Goal: Task Accomplishment & Management: Use online tool/utility

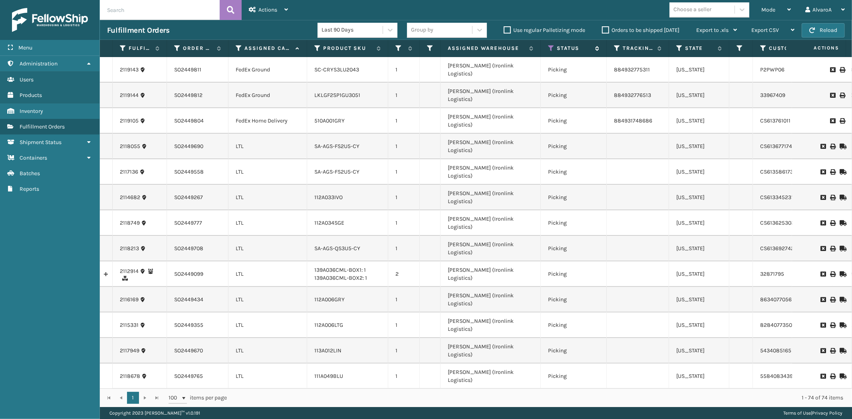
scroll to position [999, 0]
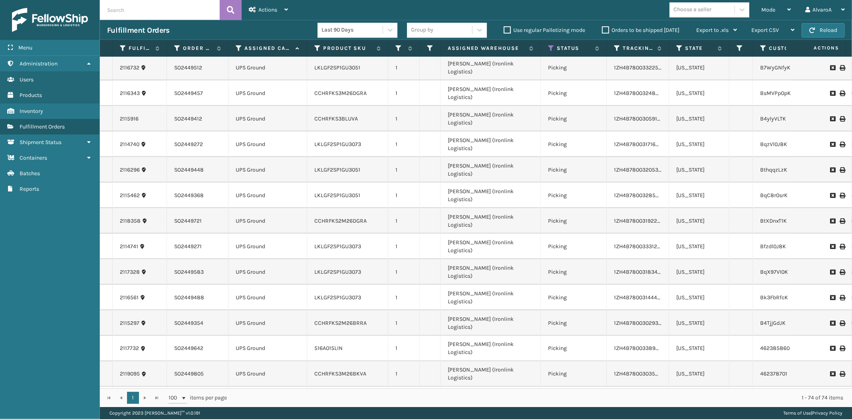
click at [606, 30] on label "Orders to be shipped [DATE]" at bounding box center [640, 30] width 77 height 7
click at [602, 30] on input "Orders to be shipped [DATE]" at bounding box center [602, 28] width 0 height 5
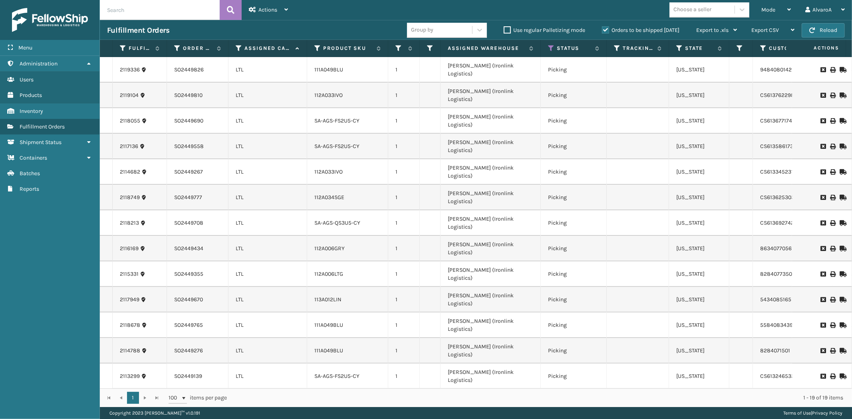
click at [606, 30] on label "Orders to be shipped [DATE]" at bounding box center [640, 30] width 77 height 7
click at [602, 30] on input "Orders to be shipped [DATE]" at bounding box center [602, 28] width 0 height 5
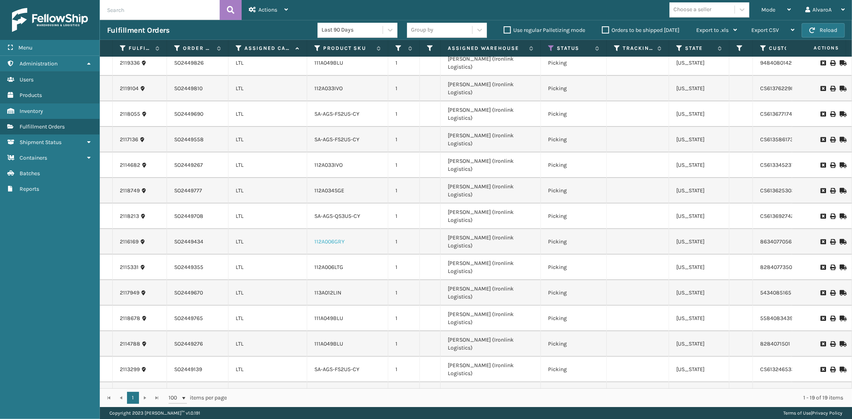
scroll to position [9, 0]
click at [607, 31] on label "Orders to be shipped [DATE]" at bounding box center [640, 30] width 77 height 7
click at [602, 31] on input "Orders to be shipped [DATE]" at bounding box center [602, 28] width 0 height 5
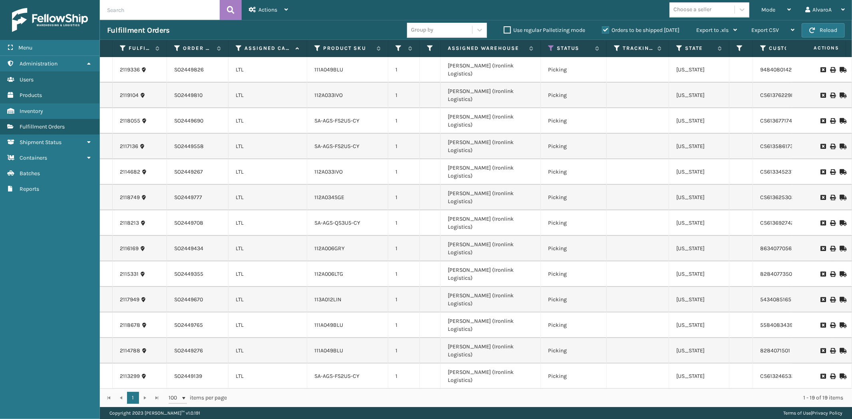
click at [607, 31] on label "Orders to be shipped [DATE]" at bounding box center [640, 30] width 77 height 7
click at [602, 31] on input "Orders to be shipped [DATE]" at bounding box center [602, 28] width 0 height 5
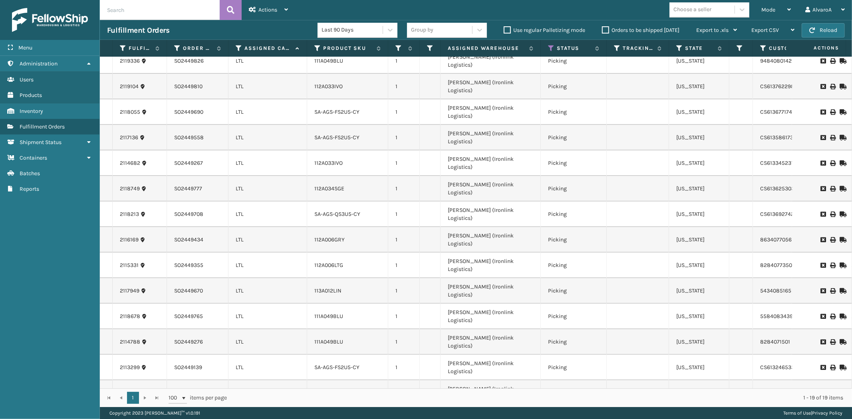
drag, startPoint x: 282, startPoint y: 373, endPoint x: 202, endPoint y: 372, distance: 80.3
drag, startPoint x: 582, startPoint y: 362, endPoint x: 528, endPoint y: 369, distance: 53.9
click at [528, 369] on tbody "2119336 SO2449826 LTL 111A049BLU 1 [PERSON_NAME] (Ironlink Logistics) Picking […" at bounding box center [538, 291] width 877 height 486
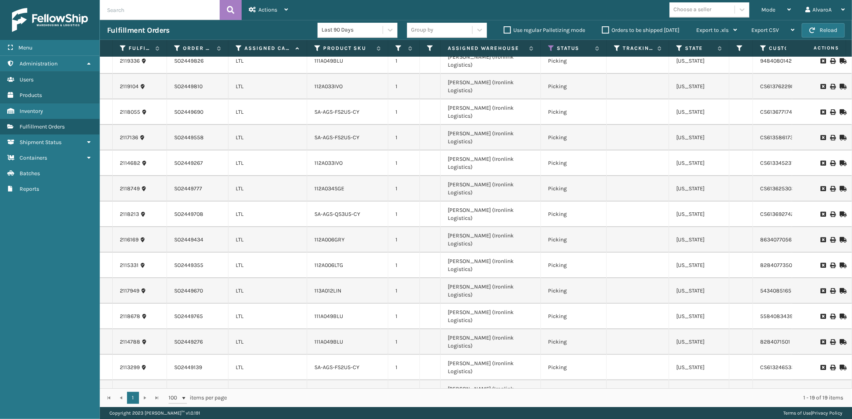
drag, startPoint x: 579, startPoint y: 374, endPoint x: 225, endPoint y: 372, distance: 354.2
drag, startPoint x: 771, startPoint y: 4, endPoint x: 764, endPoint y: 12, distance: 10.5
click at [771, 5] on div "Mode" at bounding box center [776, 10] width 30 height 20
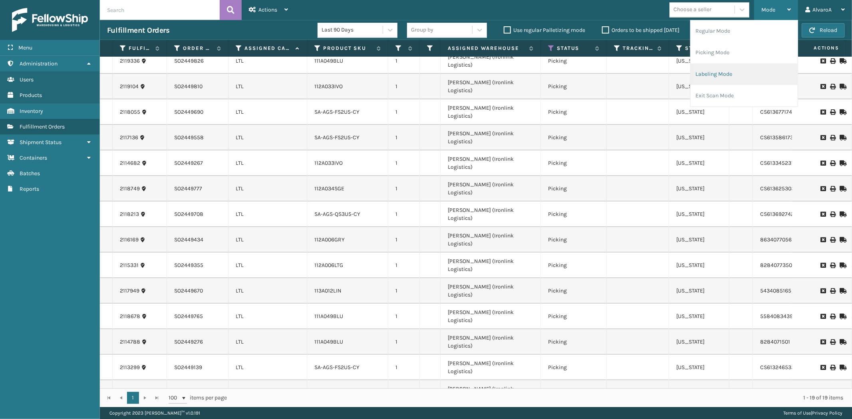
click at [708, 75] on li "Labeling Mode" at bounding box center [743, 74] width 107 height 22
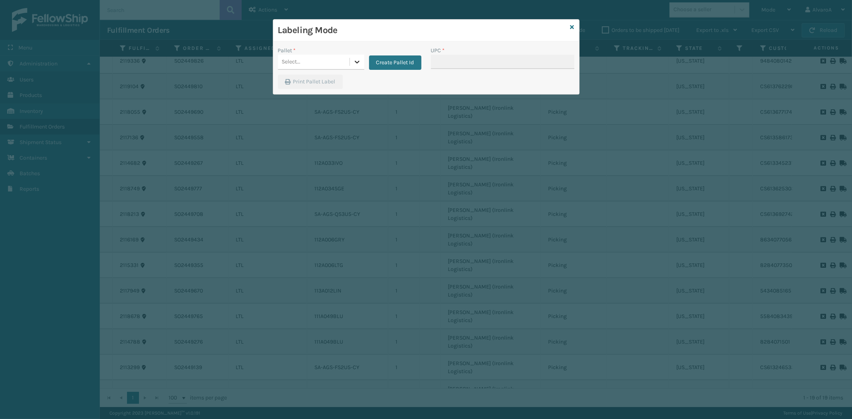
click at [356, 59] on icon at bounding box center [357, 62] width 8 height 8
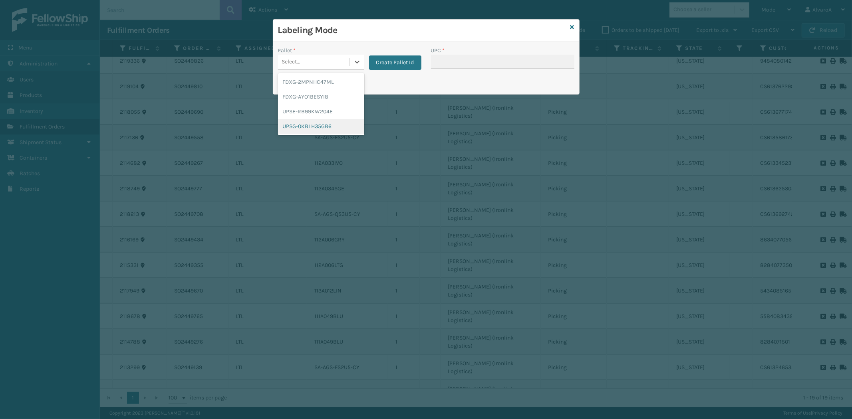
click at [311, 123] on div "UPSG-0KBLH35GB6" at bounding box center [321, 126] width 86 height 15
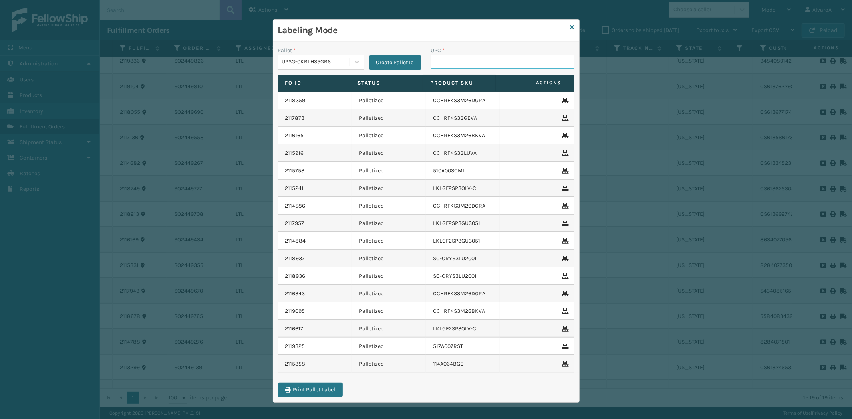
click at [451, 59] on input "UPC *" at bounding box center [502, 62] width 143 height 14
type input "LKLGF2SP3OLV-C"
click at [570, 27] on icon at bounding box center [572, 27] width 4 height 6
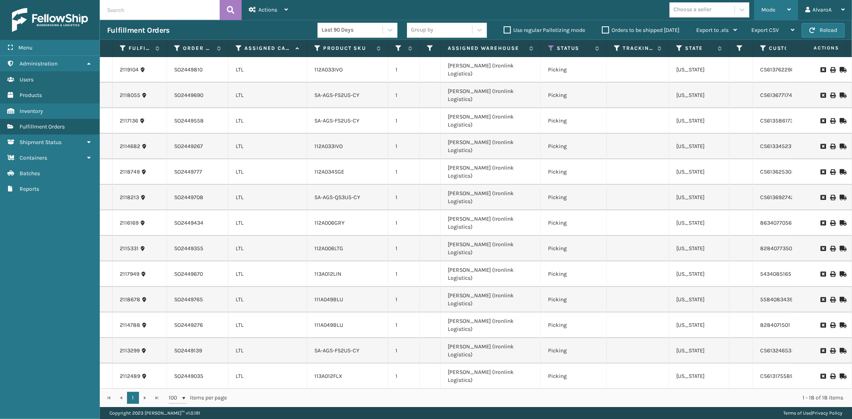
click at [762, 15] on div "Mode" at bounding box center [776, 10] width 30 height 20
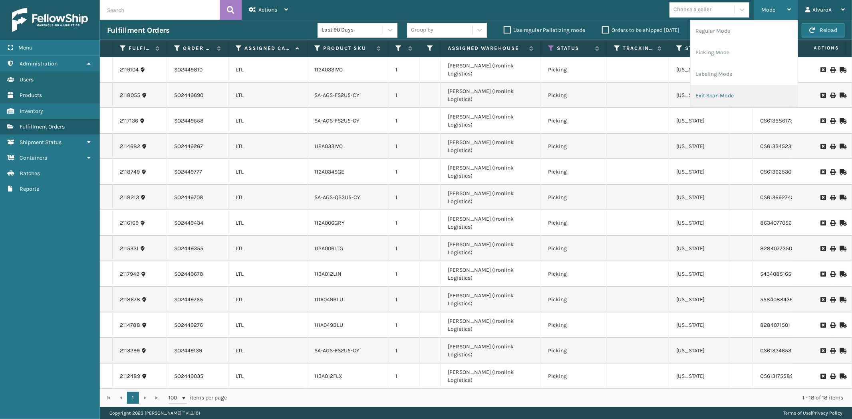
click at [708, 96] on li "Exit Scan Mode" at bounding box center [743, 96] width 107 height 22
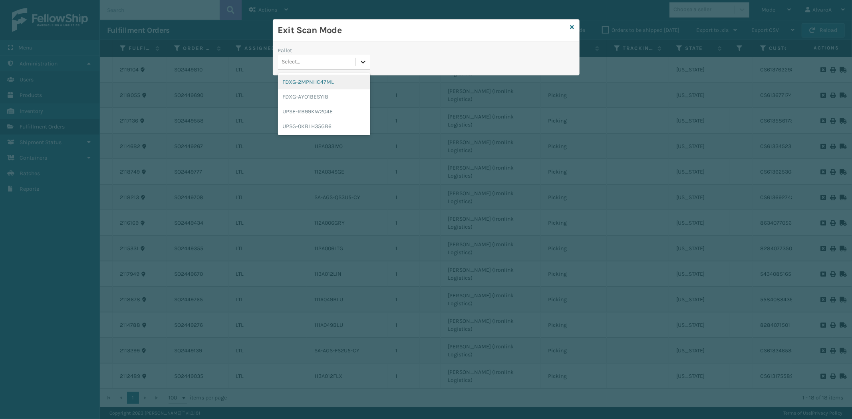
click at [359, 59] on icon at bounding box center [363, 62] width 8 height 8
click at [303, 124] on div "UPSG-0KBLH35GB6" at bounding box center [324, 126] width 92 height 15
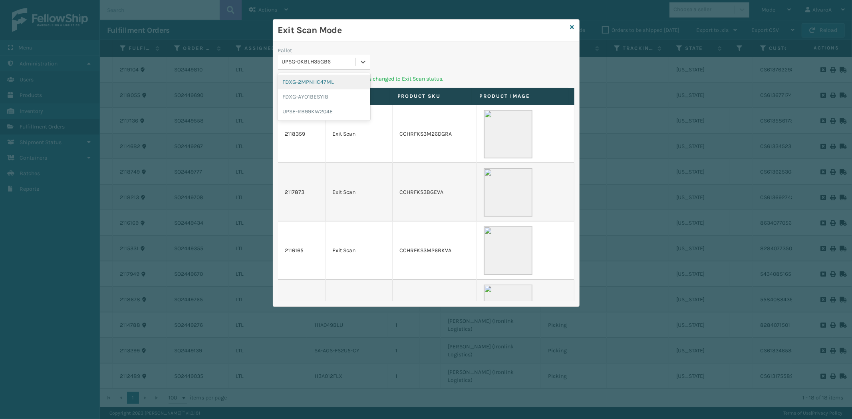
click at [350, 60] on div "UPSG-0KBLH35GB6" at bounding box center [319, 62] width 74 height 8
click at [308, 110] on div "UPSE-RB99KW204E" at bounding box center [324, 111] width 92 height 15
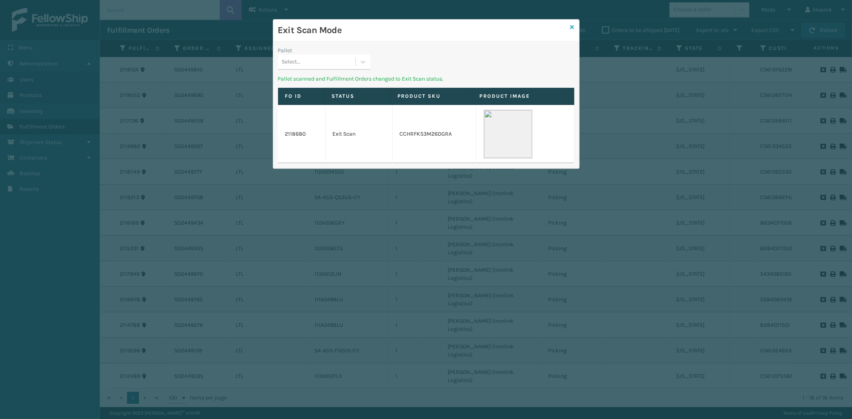
click at [572, 26] on icon at bounding box center [572, 27] width 4 height 6
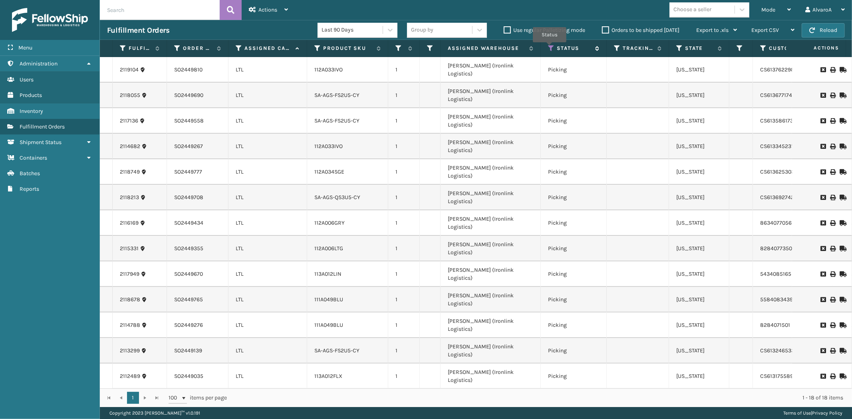
click at [549, 48] on icon at bounding box center [551, 48] width 6 height 7
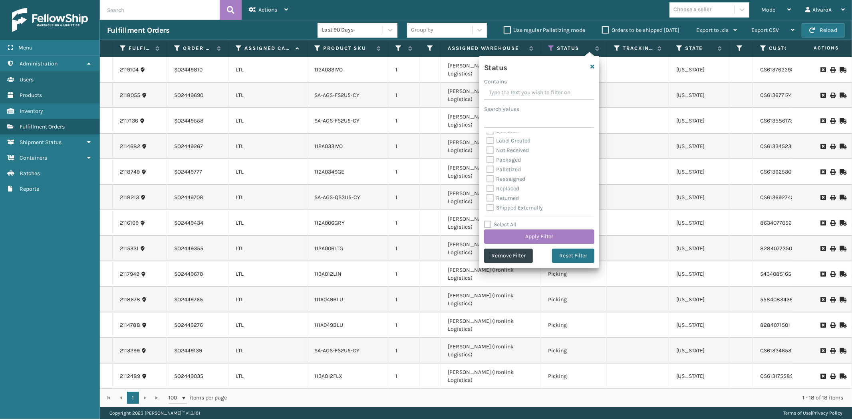
scroll to position [0, 0]
click at [490, 137] on label "Picking" at bounding box center [500, 137] width 28 height 7
click at [487, 137] on input "Picking" at bounding box center [486, 135] width 0 height 5
checkbox input "false"
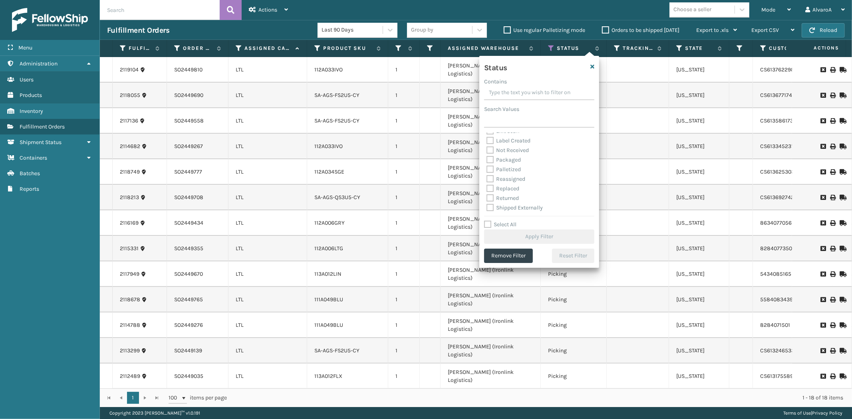
click at [491, 169] on label "Palletized" at bounding box center [503, 169] width 34 height 7
click at [487, 169] on input "Palletized" at bounding box center [486, 167] width 0 height 5
click at [491, 169] on label "Palletized" at bounding box center [503, 169] width 34 height 7
click at [487, 169] on input "Palletized" at bounding box center [486, 167] width 0 height 5
click at [490, 169] on label "Palletized" at bounding box center [503, 169] width 34 height 7
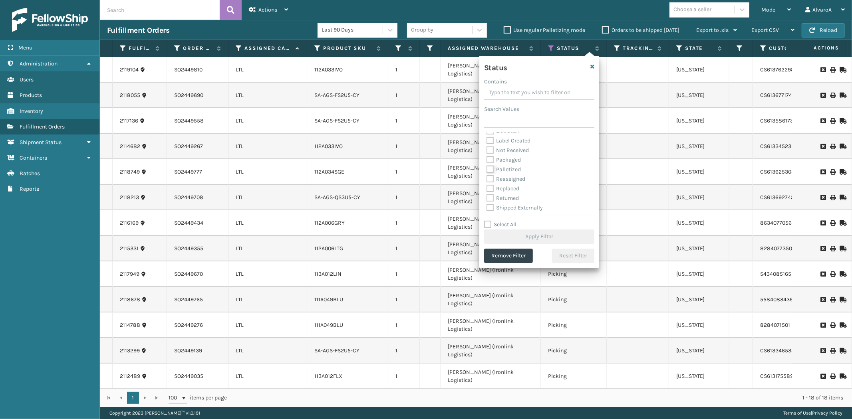
click at [487, 169] on input "Palletized" at bounding box center [486, 167] width 0 height 5
checkbox input "true"
click at [516, 235] on button "Apply Filter" at bounding box center [539, 237] width 110 height 14
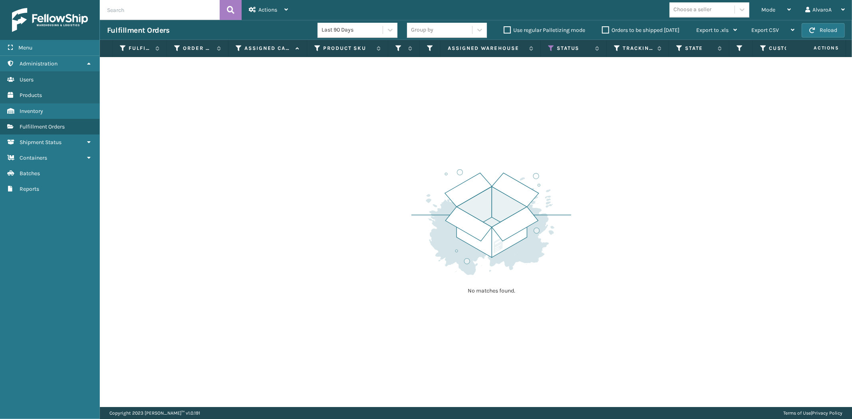
click at [546, 50] on th "Status" at bounding box center [574, 48] width 66 height 17
click at [549, 47] on icon at bounding box center [551, 48] width 6 height 7
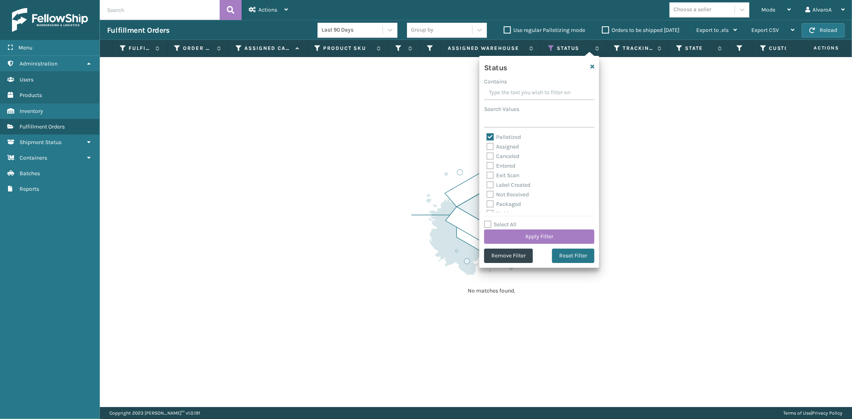
click at [492, 133] on div "Palletized" at bounding box center [538, 138] width 105 height 10
click at [491, 136] on label "Palletized" at bounding box center [503, 137] width 34 height 7
click at [487, 136] on input "Palletized" at bounding box center [486, 135] width 0 height 5
checkbox input "false"
click at [491, 167] on label "Picking" at bounding box center [500, 169] width 28 height 7
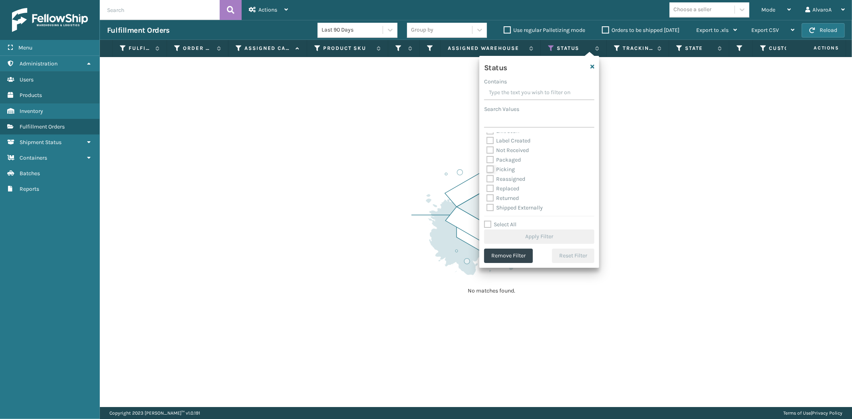
click at [487, 167] on input "Picking" at bounding box center [486, 167] width 0 height 5
checkbox input "true"
click at [507, 238] on button "Apply Filter" at bounding box center [539, 237] width 110 height 14
